Goal: Book appointment/travel/reservation

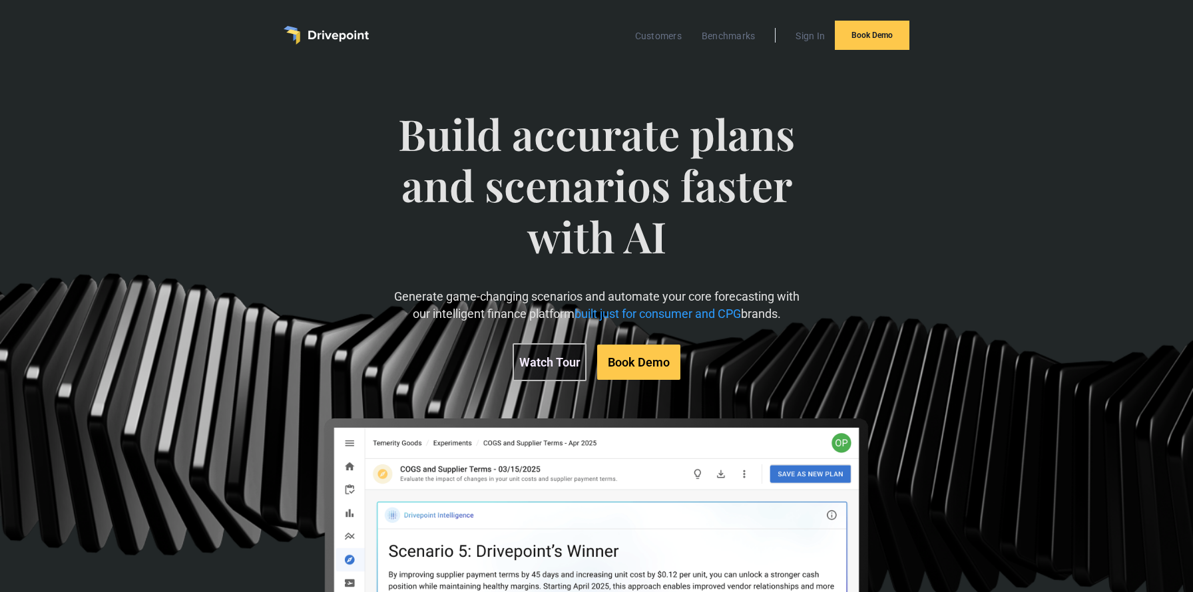
scroll to position [2, 0]
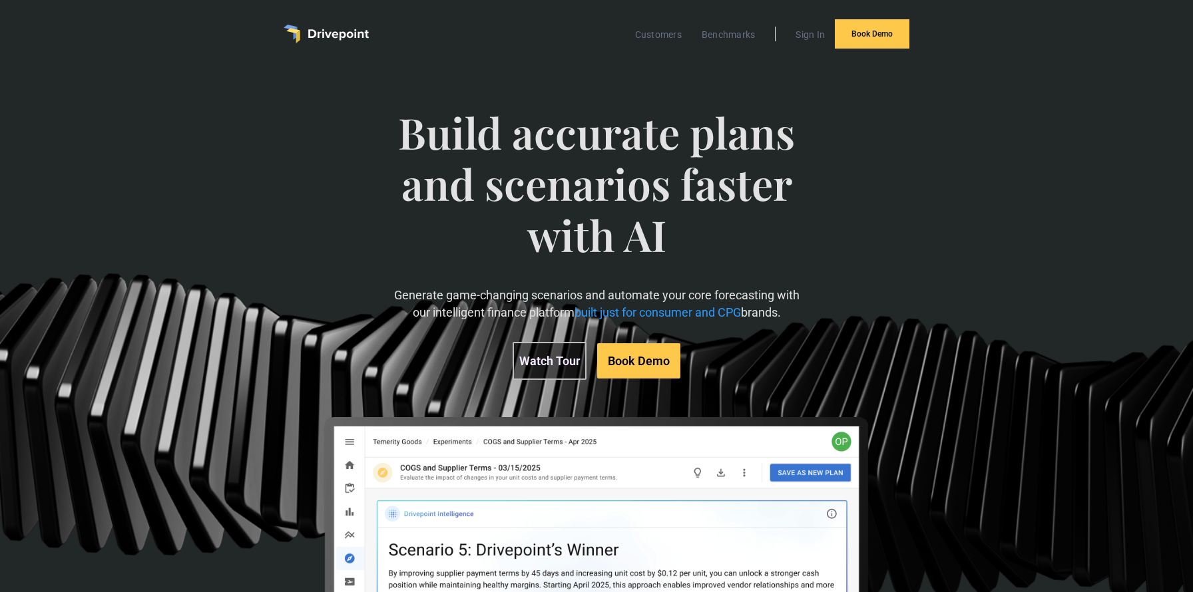
click at [554, 358] on link "Watch Tour" at bounding box center [550, 361] width 74 height 38
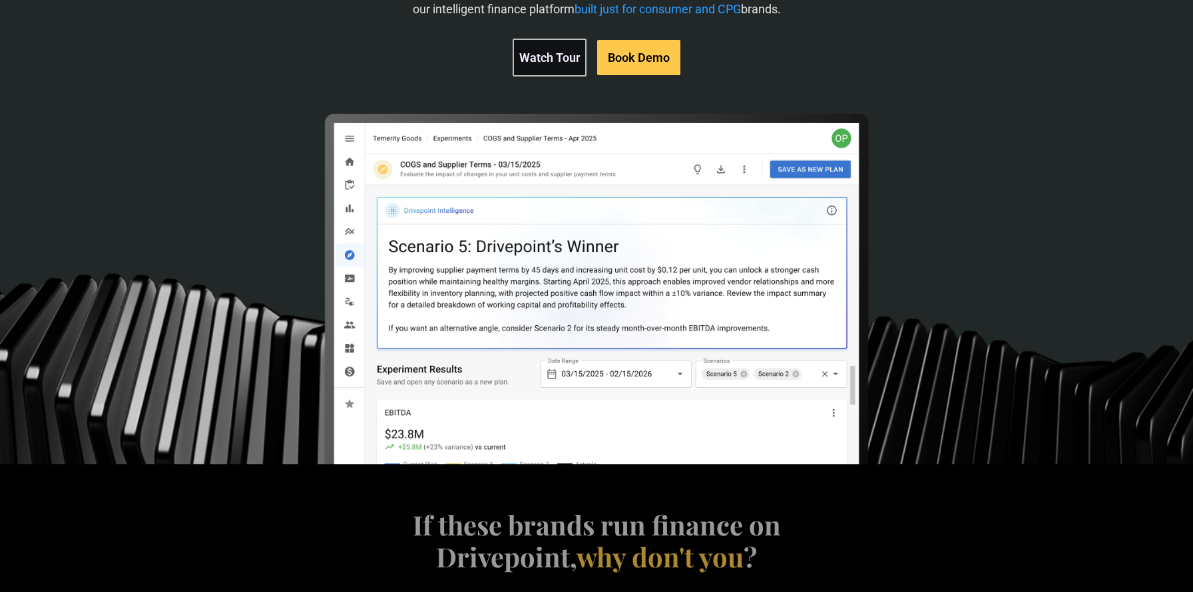
scroll to position [306, 0]
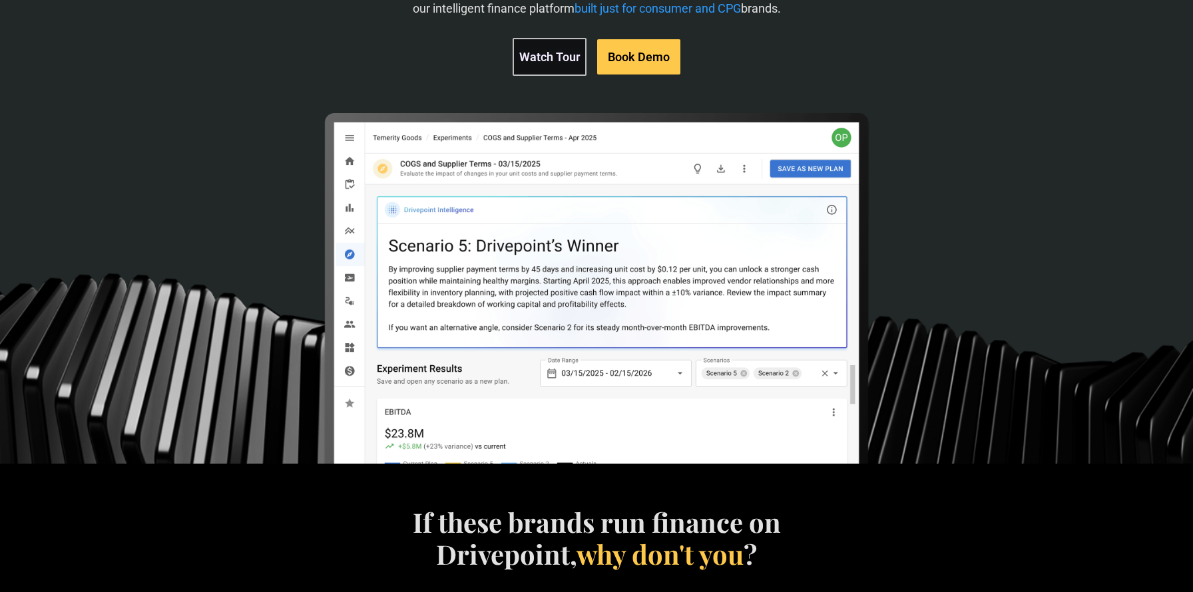
click at [637, 52] on link "Book Demo" at bounding box center [638, 56] width 83 height 35
click at [527, 68] on link "Watch Tour" at bounding box center [550, 57] width 74 height 38
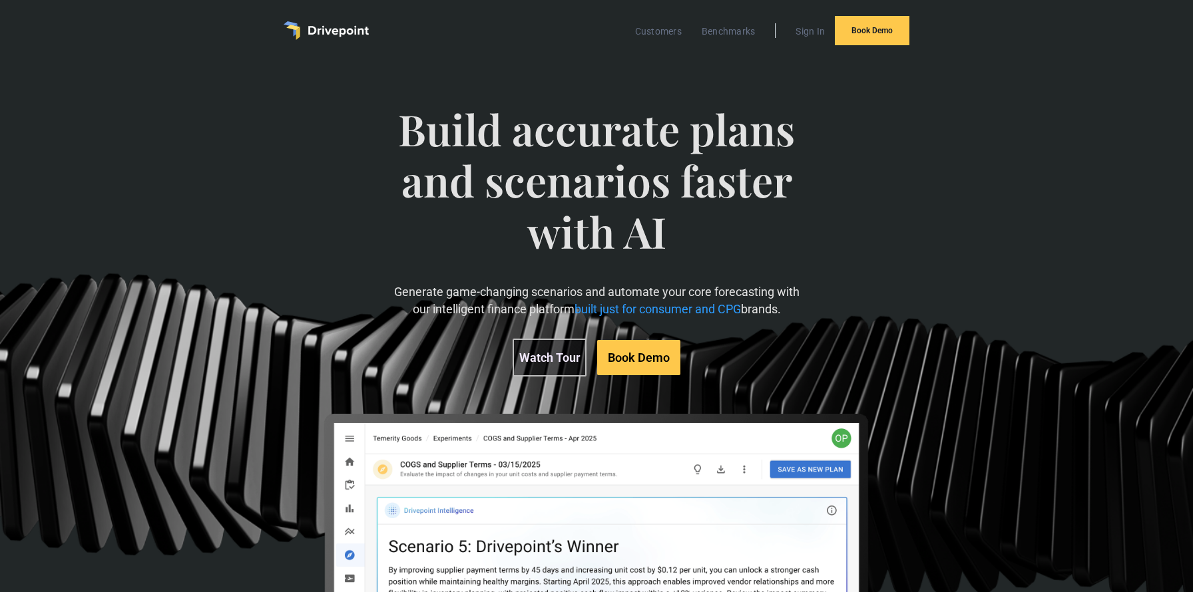
scroll to position [0, 0]
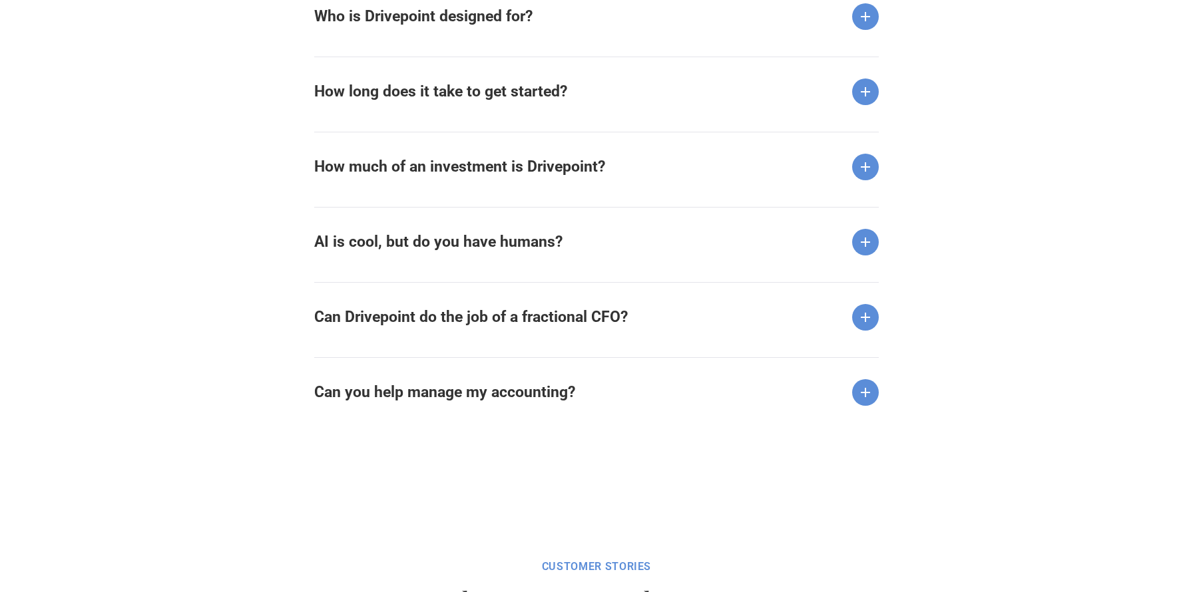
scroll to position [1846, 0]
